Goal: Task Accomplishment & Management: Manage account settings

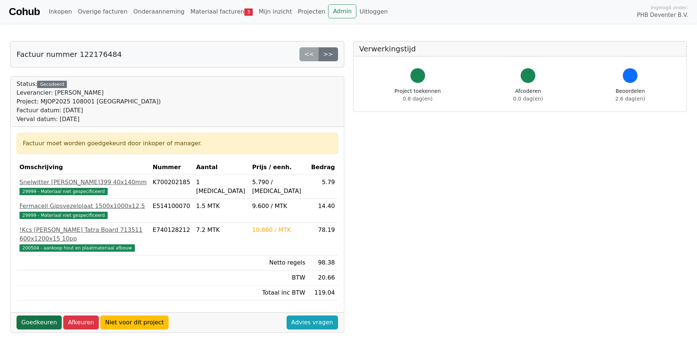
click at [47, 316] on link "Goedkeuren" at bounding box center [39, 323] width 45 height 14
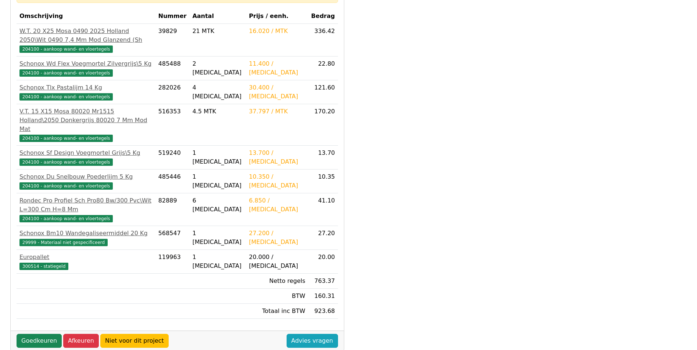
scroll to position [184, 0]
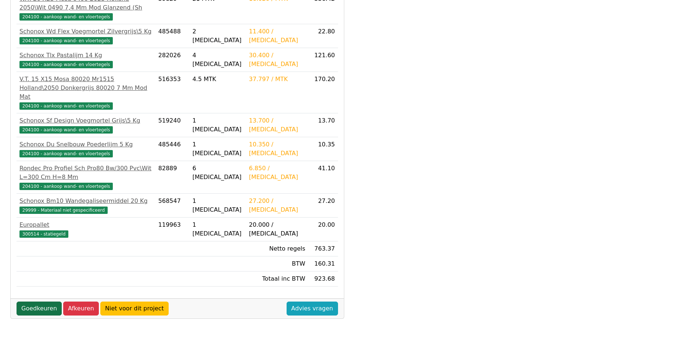
click at [45, 302] on link "Goedkeuren" at bounding box center [39, 309] width 45 height 14
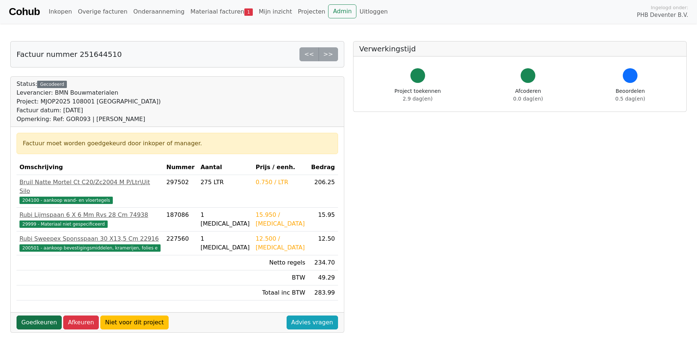
click at [46, 316] on link "Goedkeuren" at bounding box center [39, 323] width 45 height 14
